Goal: Check status: Check status

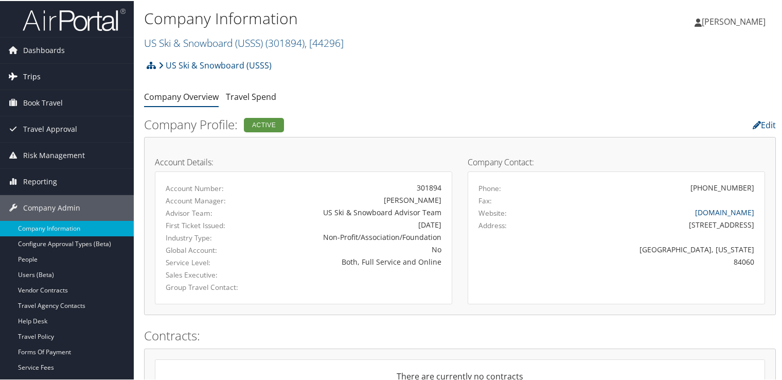
click at [54, 69] on link "Trips" at bounding box center [67, 76] width 134 height 26
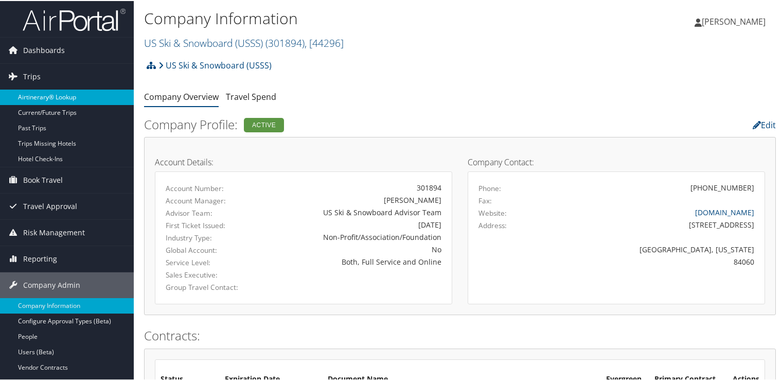
click at [60, 90] on link "Airtinerary® Lookup" at bounding box center [67, 95] width 134 height 15
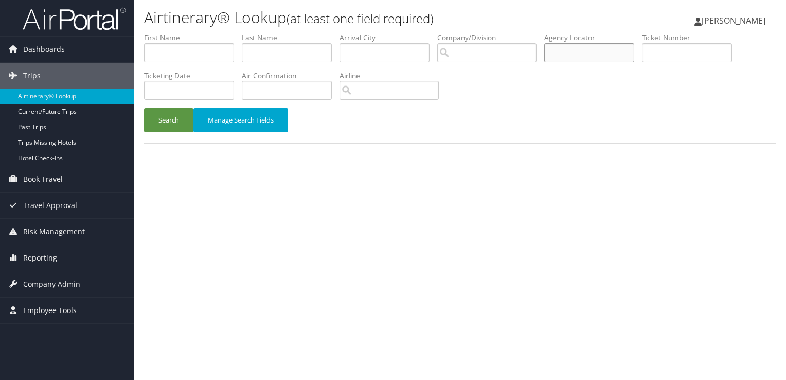
click at [583, 58] on input "text" at bounding box center [589, 52] width 90 height 19
paste input "DBF1QR"
type input "DBF1QR"
click at [163, 117] on button "Search" at bounding box center [168, 120] width 49 height 24
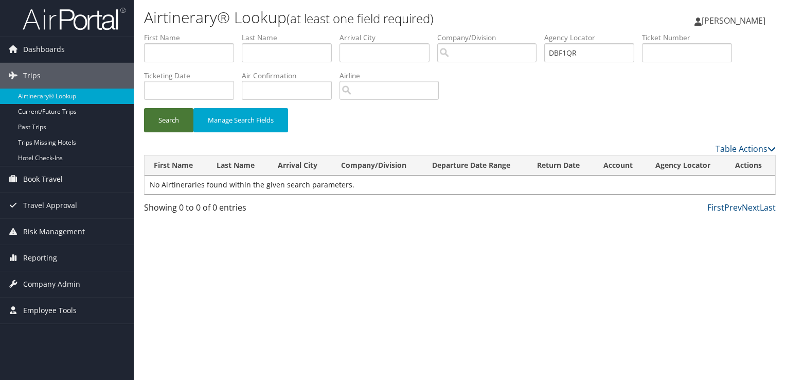
click at [163, 117] on button "Search" at bounding box center [168, 120] width 49 height 24
click at [163, 116] on button "Search" at bounding box center [168, 120] width 49 height 24
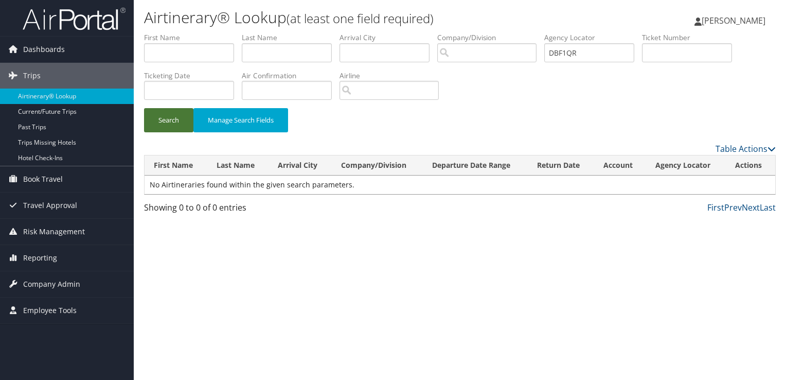
click at [163, 116] on button "Search" at bounding box center [168, 120] width 49 height 24
click at [168, 122] on button "Search" at bounding box center [168, 120] width 49 height 24
click at [167, 122] on button "Search" at bounding box center [168, 120] width 49 height 24
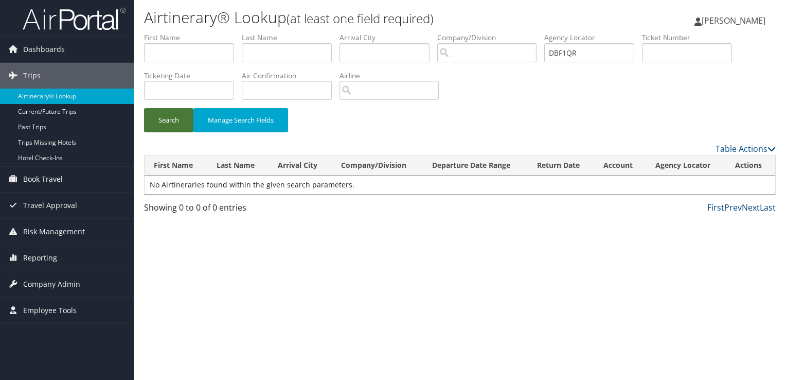
click at [167, 122] on button "Search" at bounding box center [168, 120] width 49 height 24
click at [169, 110] on button "Search" at bounding box center [168, 120] width 49 height 24
click at [167, 113] on button "Search" at bounding box center [168, 120] width 49 height 24
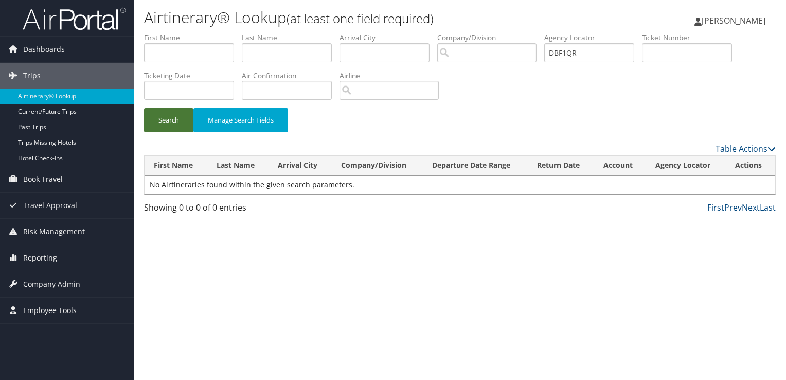
click at [167, 113] on button "Search" at bounding box center [168, 120] width 49 height 24
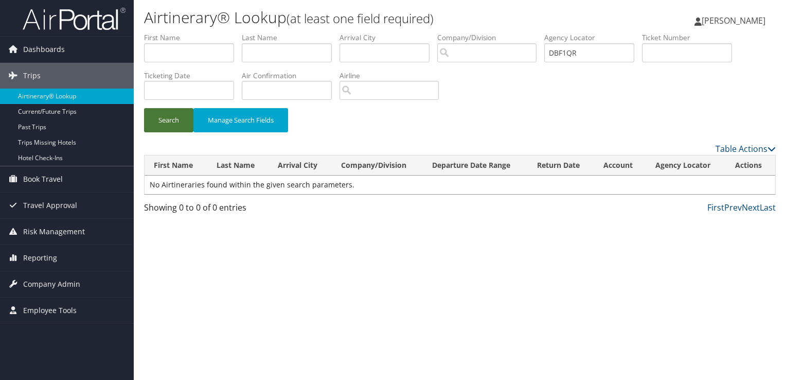
click at [167, 113] on button "Search" at bounding box center [168, 120] width 49 height 24
click at [175, 127] on button "Search" at bounding box center [168, 120] width 49 height 24
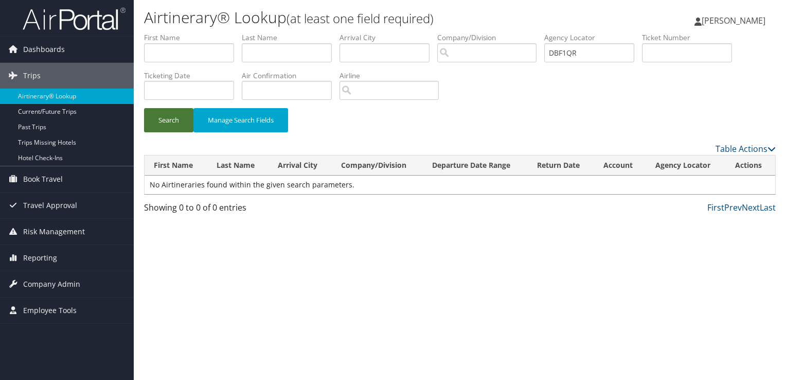
click at [175, 127] on button "Search" at bounding box center [168, 120] width 49 height 24
drag, startPoint x: 174, startPoint y: 123, endPoint x: 176, endPoint y: 128, distance: 5.4
click at [176, 128] on button "Search" at bounding box center [168, 120] width 49 height 24
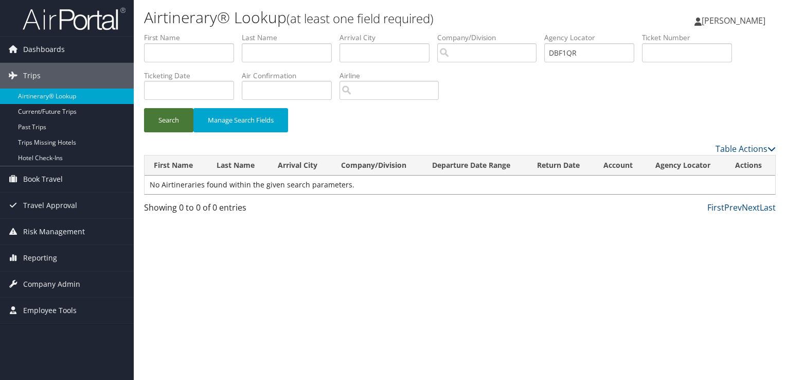
click at [175, 127] on button "Search" at bounding box center [168, 120] width 49 height 24
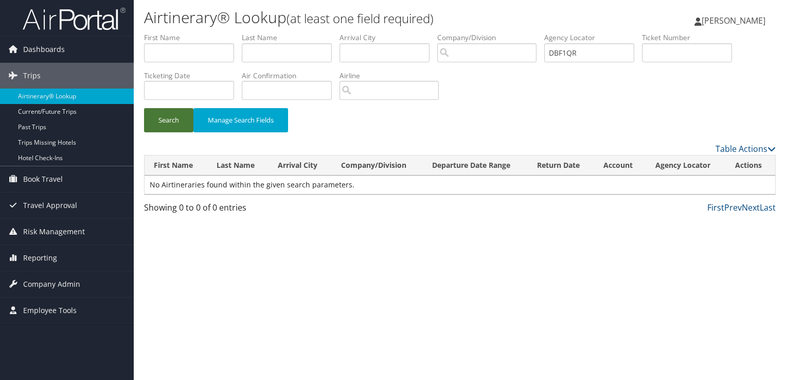
click at [175, 127] on button "Search" at bounding box center [168, 120] width 49 height 24
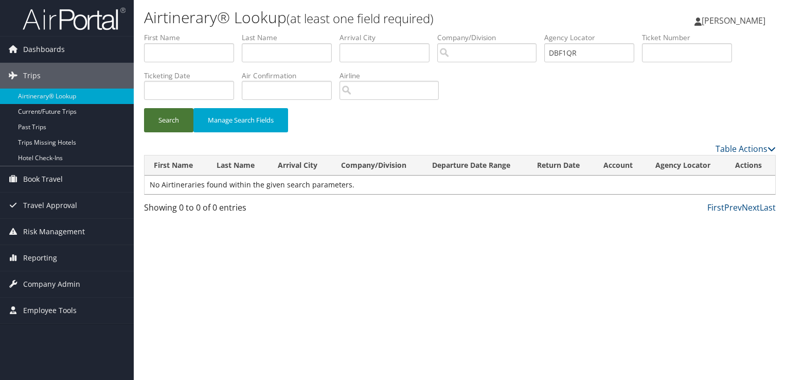
click at [175, 127] on button "Search" at bounding box center [168, 120] width 49 height 24
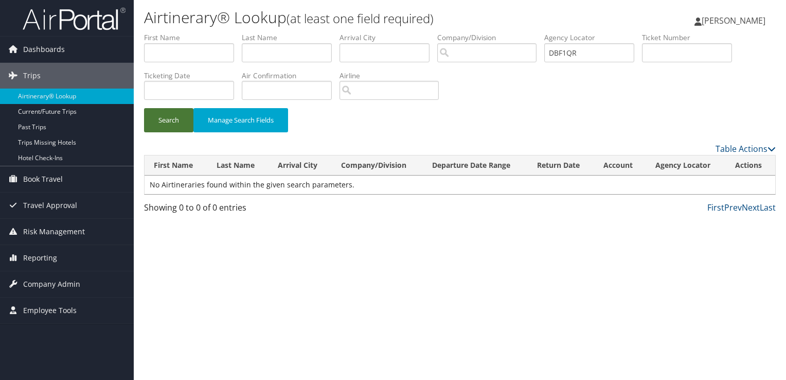
click at [175, 127] on button "Search" at bounding box center [168, 120] width 49 height 24
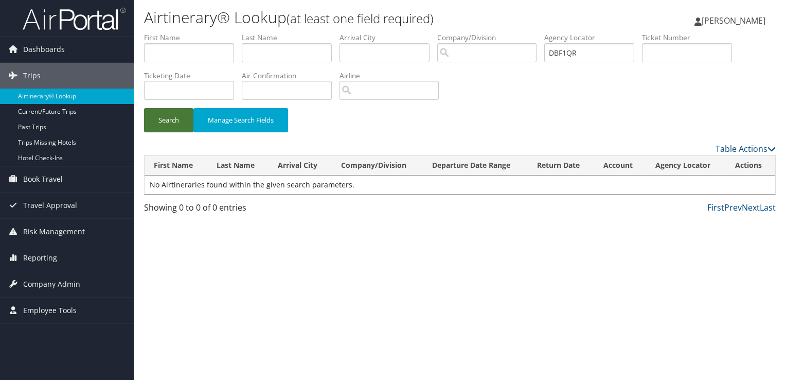
click at [166, 125] on button "Search" at bounding box center [168, 120] width 49 height 24
click at [167, 120] on button "Search" at bounding box center [168, 120] width 49 height 24
click at [167, 119] on button "Search" at bounding box center [168, 120] width 49 height 24
click at [167, 120] on button "Search" at bounding box center [168, 120] width 49 height 24
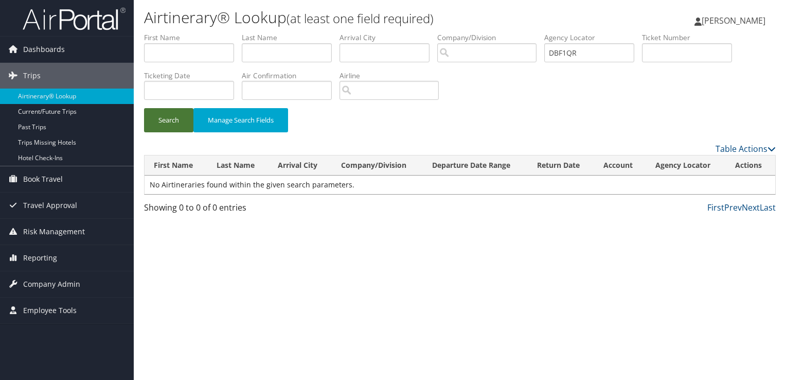
click at [171, 119] on button "Search" at bounding box center [168, 120] width 49 height 24
click at [169, 120] on button "Search" at bounding box center [168, 120] width 49 height 24
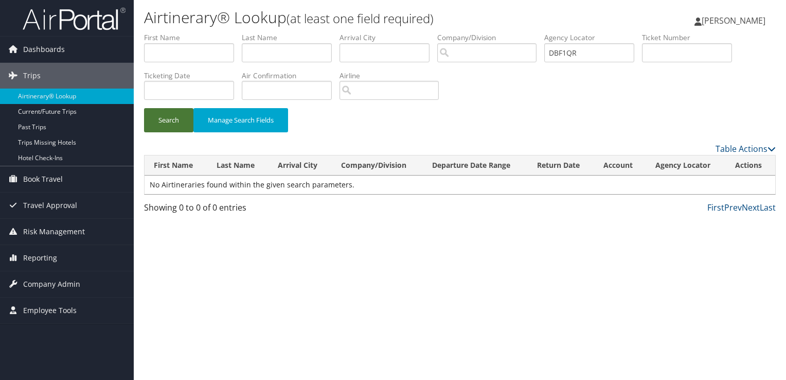
click at [169, 120] on button "Search" at bounding box center [168, 120] width 49 height 24
click at [169, 121] on button "Search" at bounding box center [168, 120] width 49 height 24
click at [170, 122] on button "Search" at bounding box center [168, 120] width 49 height 24
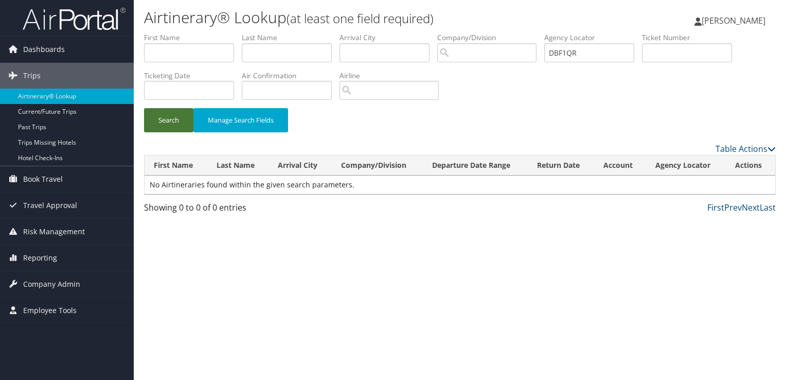
click at [170, 122] on button "Search" at bounding box center [168, 120] width 49 height 24
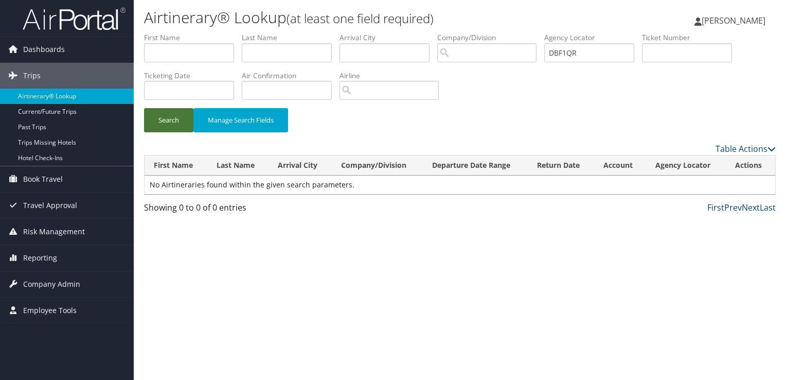
click at [170, 122] on button "Search" at bounding box center [168, 120] width 49 height 24
click at [166, 114] on button "Search" at bounding box center [168, 120] width 49 height 24
click at [165, 113] on button "Search" at bounding box center [168, 120] width 49 height 24
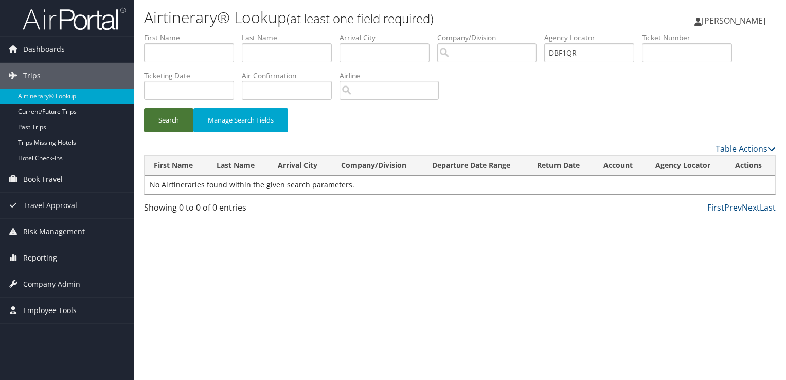
click at [165, 113] on button "Search" at bounding box center [168, 120] width 49 height 24
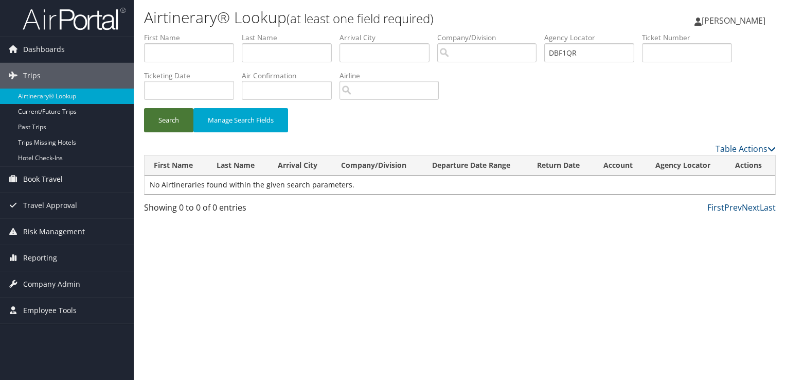
click at [165, 113] on button "Search" at bounding box center [168, 120] width 49 height 24
click at [167, 132] on button "Search" at bounding box center [168, 120] width 49 height 24
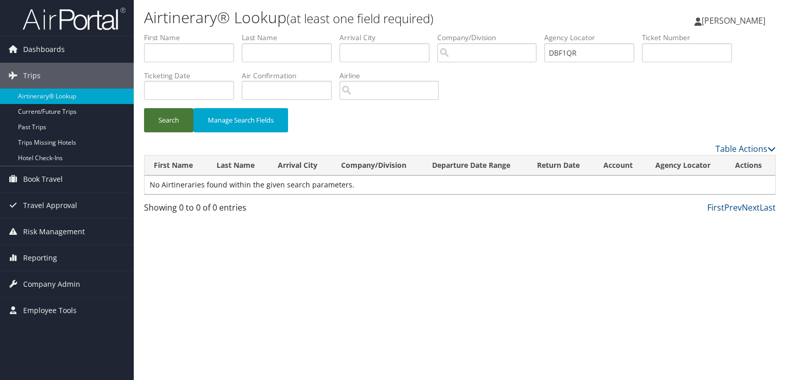
click at [166, 132] on button "Search" at bounding box center [168, 120] width 49 height 24
click at [166, 122] on button "Search" at bounding box center [168, 120] width 49 height 24
click at [165, 123] on button "Search" at bounding box center [168, 120] width 49 height 24
click at [152, 115] on button "Search" at bounding box center [168, 120] width 49 height 24
drag, startPoint x: 163, startPoint y: 109, endPoint x: 173, endPoint y: 125, distance: 18.7
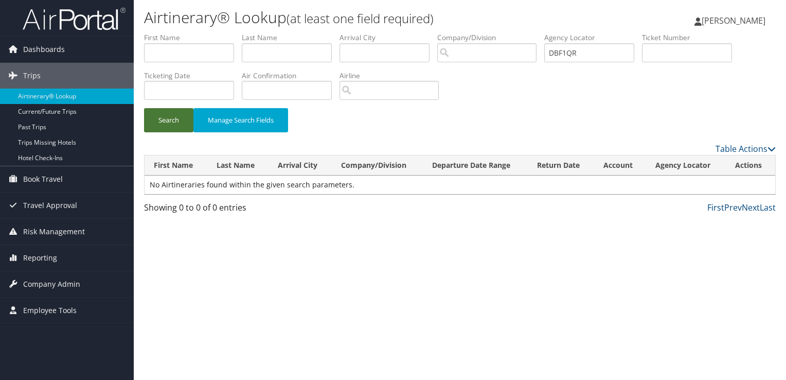
click at [163, 108] on button "Search" at bounding box center [168, 120] width 49 height 24
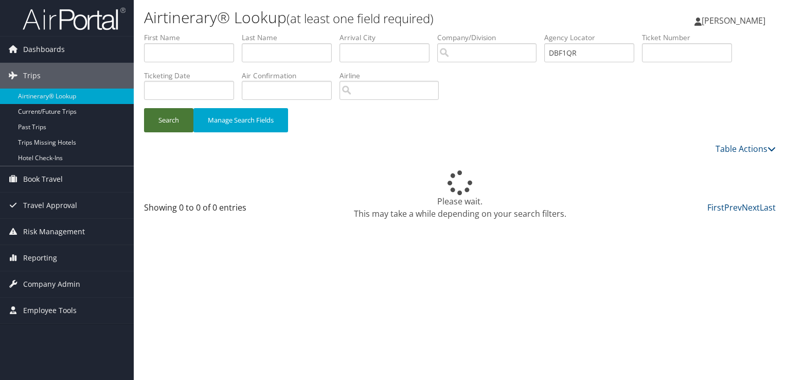
click at [173, 125] on button "Search" at bounding box center [168, 120] width 49 height 24
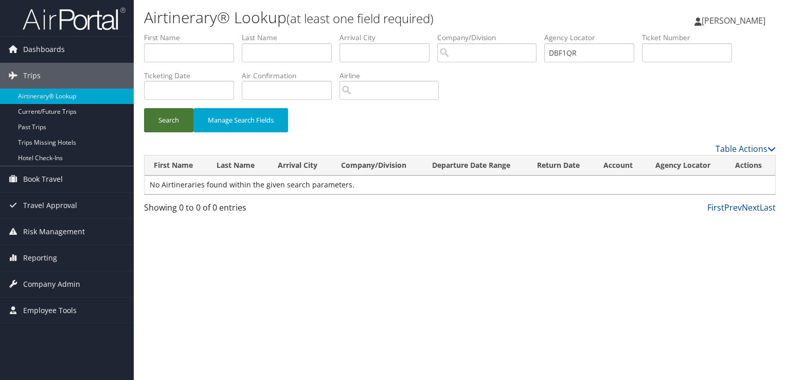
click at [173, 125] on button "Search" at bounding box center [168, 120] width 49 height 24
drag, startPoint x: 134, startPoint y: 147, endPoint x: 170, endPoint y: 126, distance: 41.5
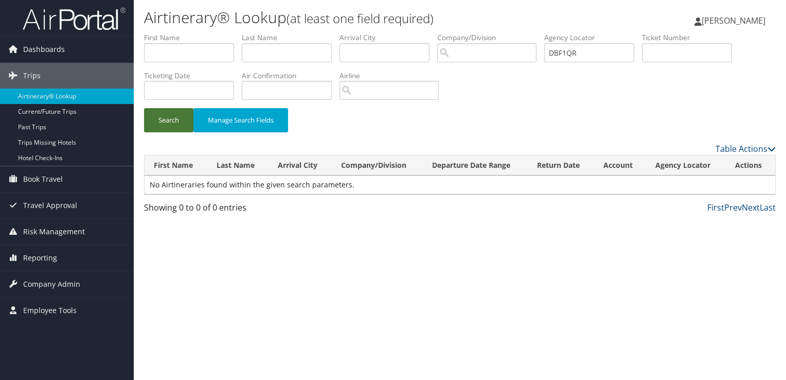
click at [156, 131] on div "Airtinerary® Lookup (at least one field required) [PERSON_NAME] [PERSON_NAME] M…" at bounding box center [460, 190] width 652 height 380
click at [173, 116] on button "Search" at bounding box center [168, 120] width 49 height 24
click at [310, 243] on div "Airtinerary® Lookup (at least one field required) [PERSON_NAME] [PERSON_NAME] M…" at bounding box center [460, 190] width 652 height 380
click at [158, 116] on button "Search" at bounding box center [168, 120] width 49 height 24
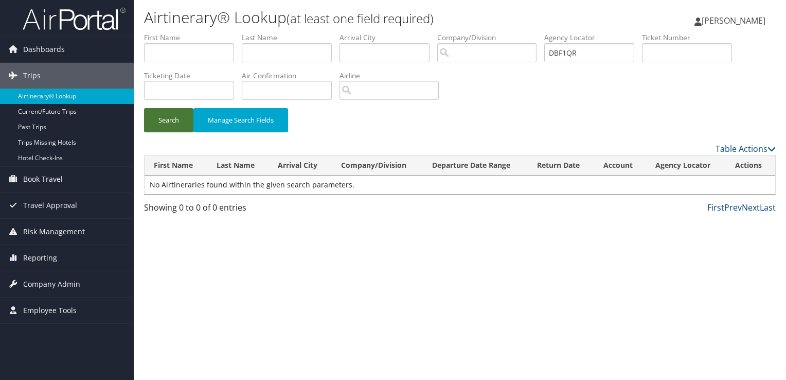
click at [158, 116] on button "Search" at bounding box center [168, 120] width 49 height 24
click at [157, 127] on button "Search" at bounding box center [168, 120] width 49 height 24
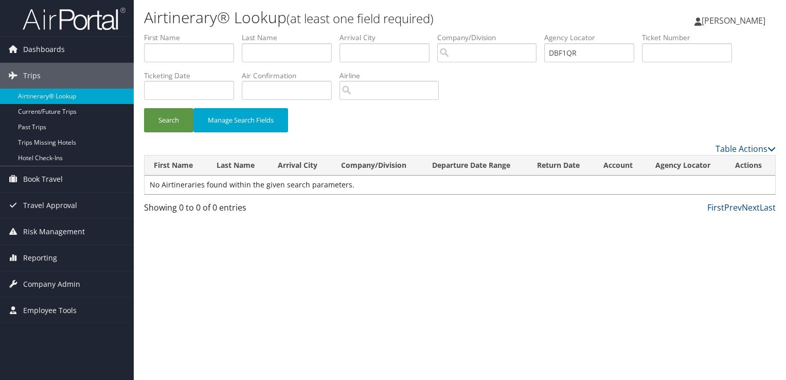
click at [165, 136] on div "Search Manage Search Fields" at bounding box center [459, 125] width 647 height 34
click at [169, 122] on button "Search" at bounding box center [168, 120] width 49 height 24
click at [168, 121] on button "Search" at bounding box center [168, 120] width 49 height 24
click at [167, 122] on button "Search" at bounding box center [168, 120] width 49 height 24
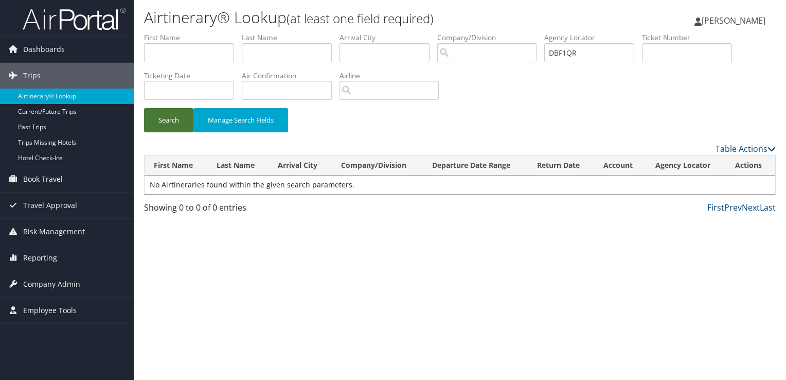
click at [167, 122] on button "Search" at bounding box center [168, 120] width 49 height 24
drag, startPoint x: 588, startPoint y: 51, endPoint x: 488, endPoint y: 63, distance: 100.5
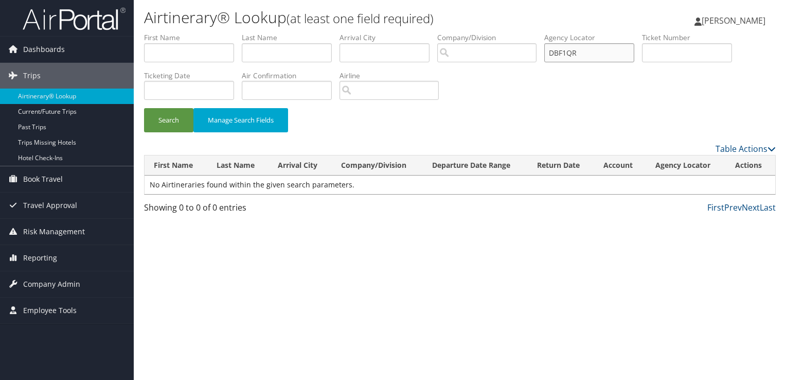
click at [488, 32] on ul "First Name Last Name Departure City Arrival City Company/Division Airport/City …" at bounding box center [460, 32] width 632 height 0
click at [200, 54] on input "text" at bounding box center [189, 52] width 90 height 19
paste input "[PERSON_NAME]"
type input "[PERSON_NAME]"
paste input "1BATES"
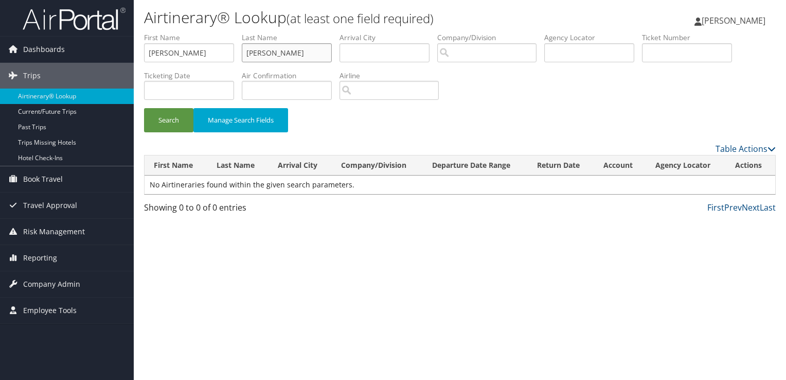
type input "[PERSON_NAME]"
click at [183, 119] on button "Search" at bounding box center [168, 120] width 49 height 24
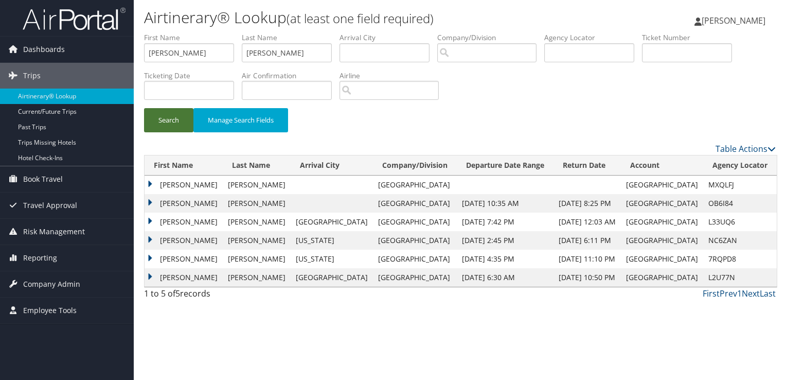
click at [168, 124] on button "Search" at bounding box center [168, 120] width 49 height 24
click at [74, 93] on link "Airtinerary® Lookup" at bounding box center [67, 95] width 134 height 15
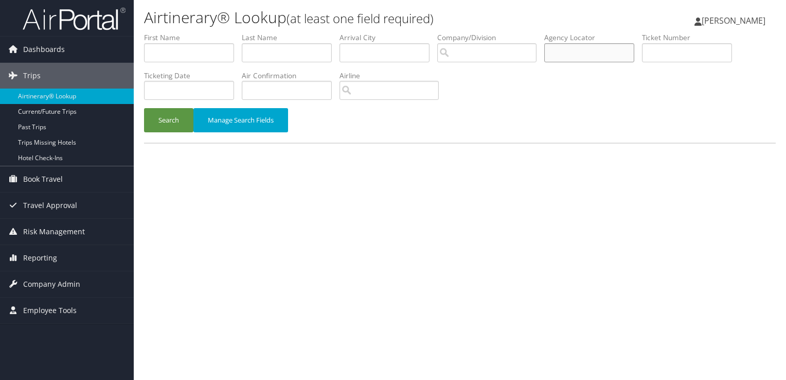
click at [570, 46] on input "text" at bounding box center [589, 52] width 90 height 19
paste input "DBF1QR"
type input "DBF1QR"
click at [167, 117] on button "Search" at bounding box center [168, 120] width 49 height 24
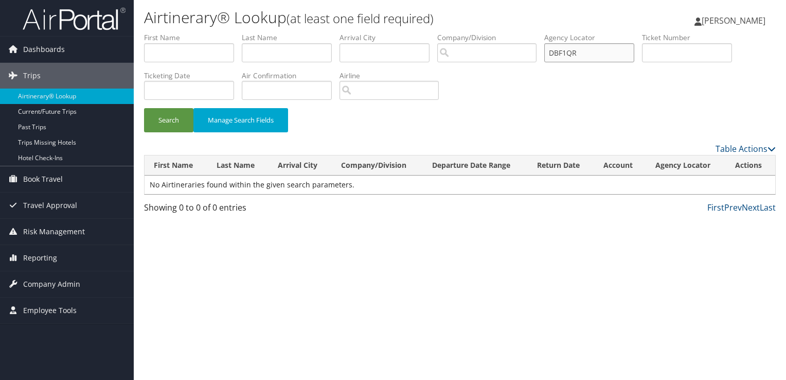
click at [580, 57] on input "DBF1QR" at bounding box center [589, 52] width 90 height 19
click at [173, 120] on button "Search" at bounding box center [168, 120] width 49 height 24
click at [173, 116] on button "Search" at bounding box center [168, 120] width 49 height 24
click at [167, 125] on button "Search" at bounding box center [168, 120] width 49 height 24
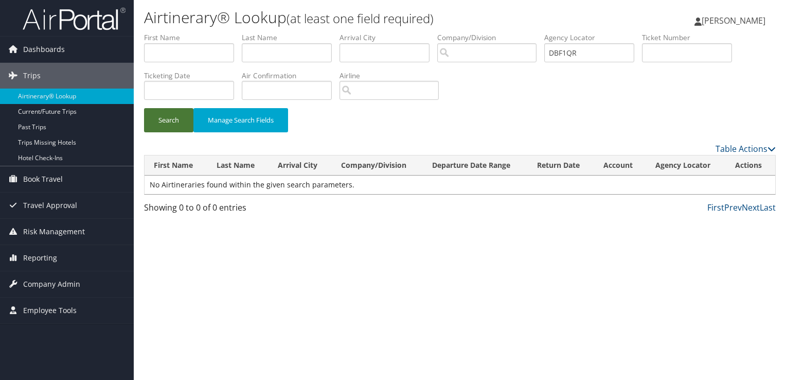
click at [167, 125] on button "Search" at bounding box center [168, 120] width 49 height 24
click at [172, 125] on button "Search" at bounding box center [168, 120] width 49 height 24
click at [175, 120] on button "Search" at bounding box center [168, 120] width 49 height 24
click at [175, 117] on button "Search" at bounding box center [168, 120] width 49 height 24
click at [158, 119] on button "Search" at bounding box center [168, 120] width 49 height 24
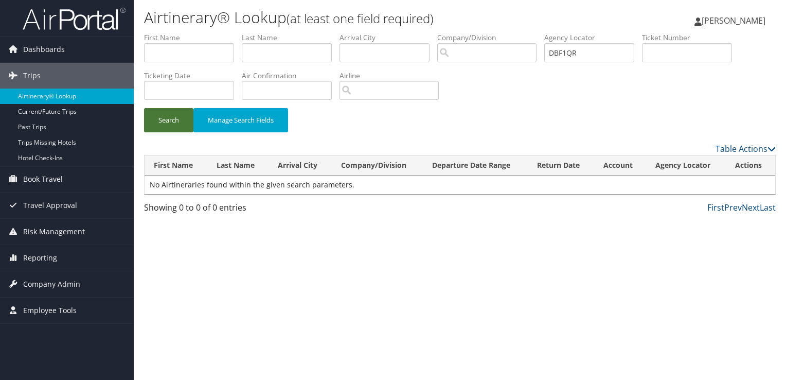
click at [167, 118] on button "Search" at bounding box center [168, 120] width 49 height 24
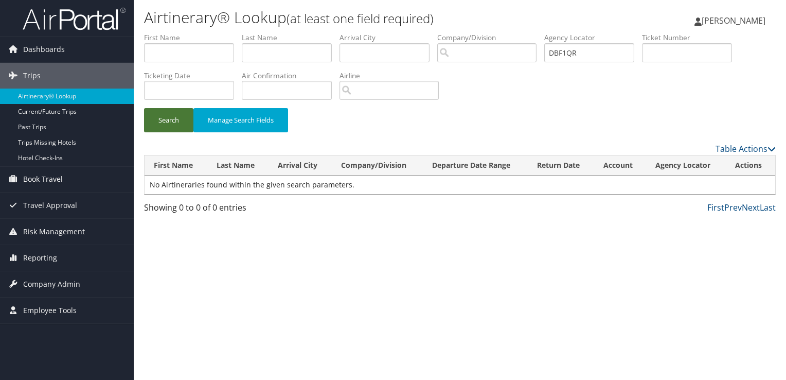
click at [167, 118] on button "Search" at bounding box center [168, 120] width 49 height 24
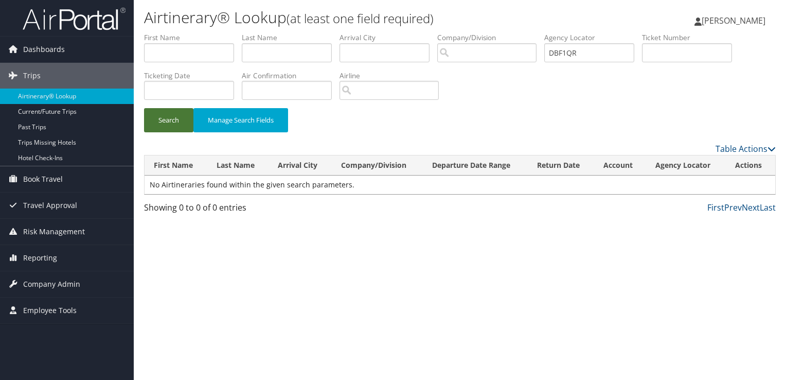
click at [167, 118] on button "Search" at bounding box center [168, 120] width 49 height 24
click at [179, 122] on button "Search" at bounding box center [168, 120] width 49 height 24
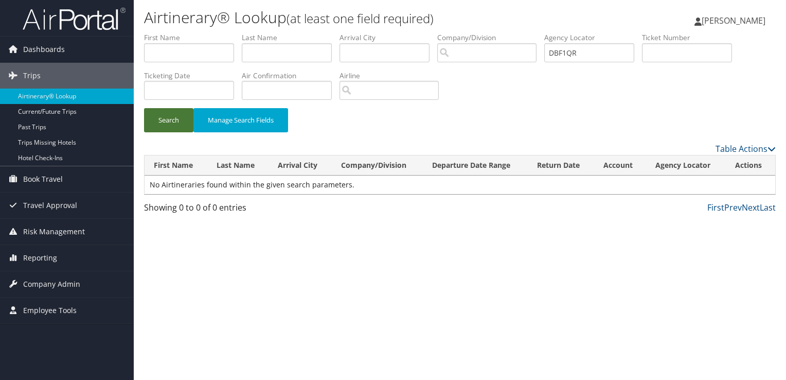
click at [167, 114] on button "Search" at bounding box center [168, 120] width 49 height 24
click at [160, 121] on button "Search" at bounding box center [168, 120] width 49 height 24
click at [174, 118] on button "Search" at bounding box center [168, 120] width 49 height 24
click at [174, 117] on button "Search" at bounding box center [168, 120] width 49 height 24
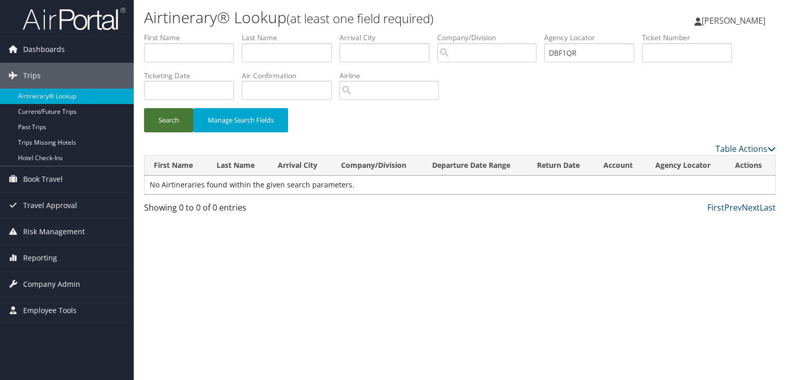
click at [179, 115] on button "Search" at bounding box center [168, 120] width 49 height 24
